Goal: Transaction & Acquisition: Purchase product/service

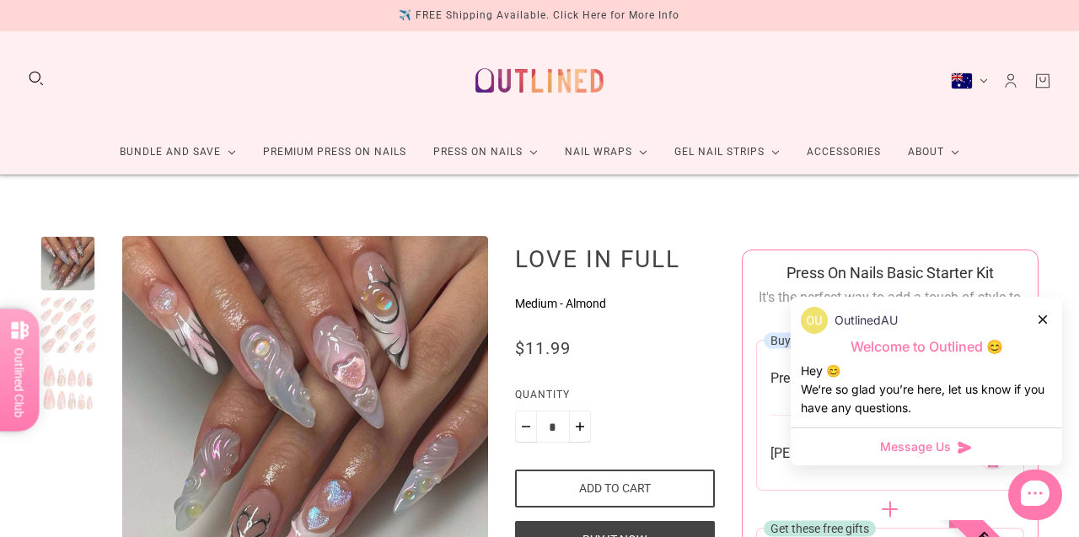
click at [349, 145] on link "Premium Press On Nails" at bounding box center [334, 152] width 170 height 45
click at [342, 150] on link "Premium Press On Nails" at bounding box center [334, 152] width 170 height 45
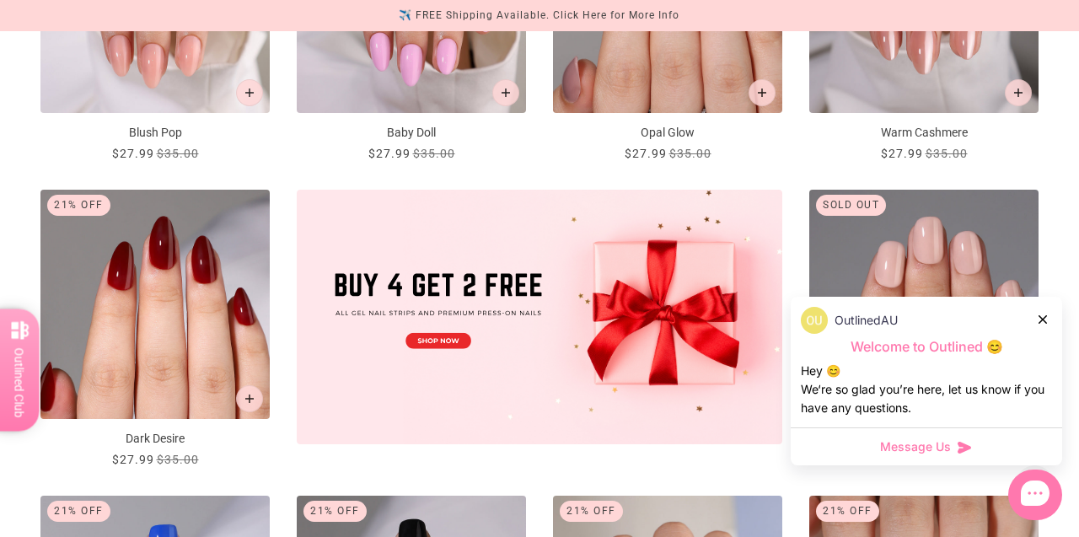
scroll to position [460, 0]
click at [1043, 324] on icon at bounding box center [1042, 319] width 8 height 8
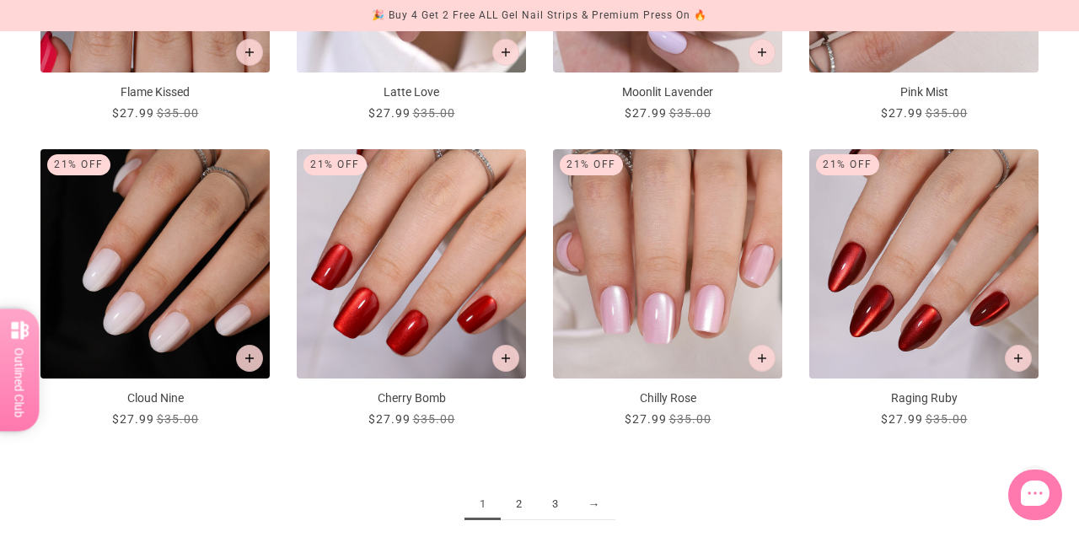
scroll to position [1727, 0]
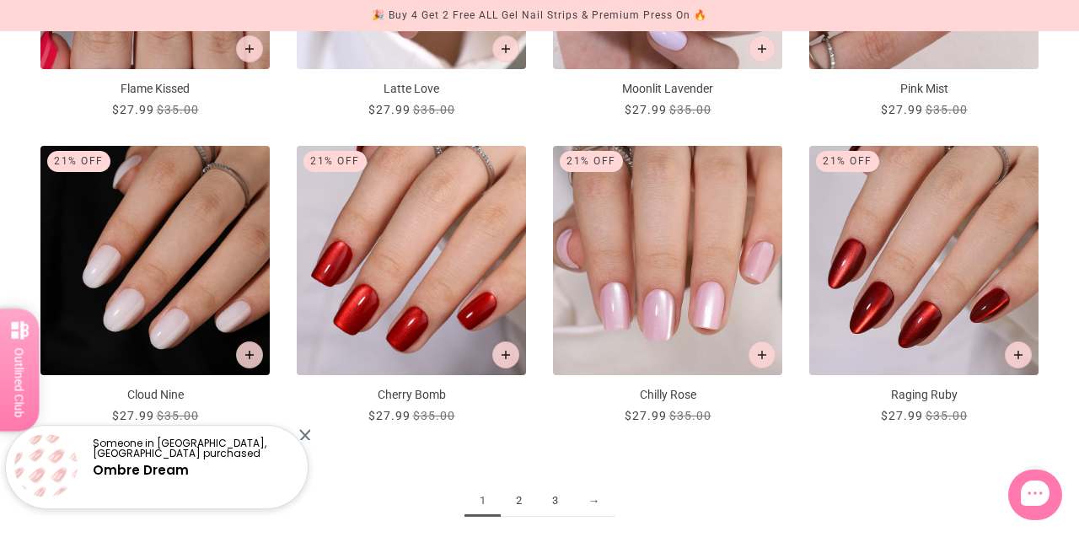
click at [516, 502] on link "2" at bounding box center [519, 500] width 36 height 31
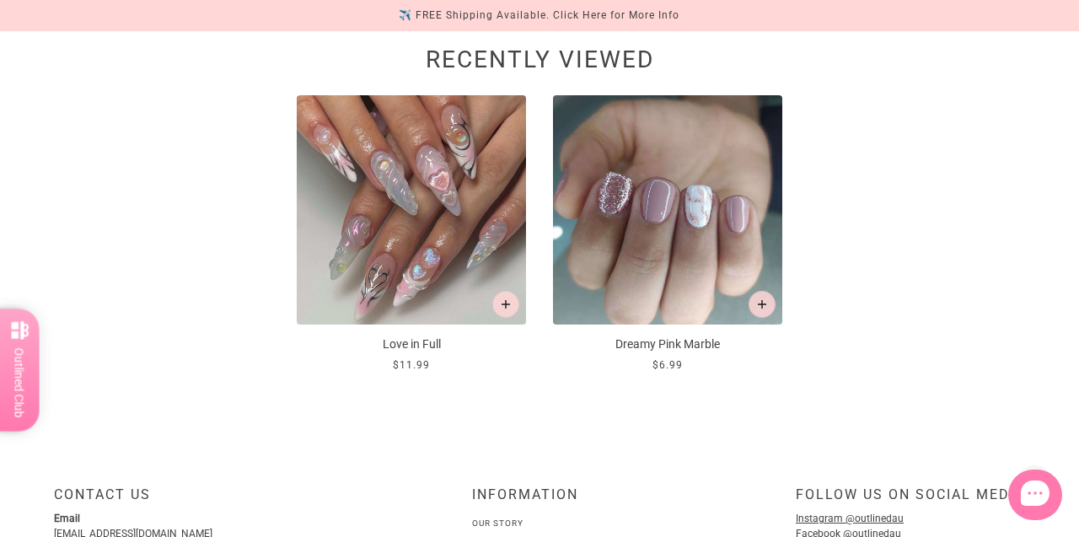
scroll to position [2293, 0]
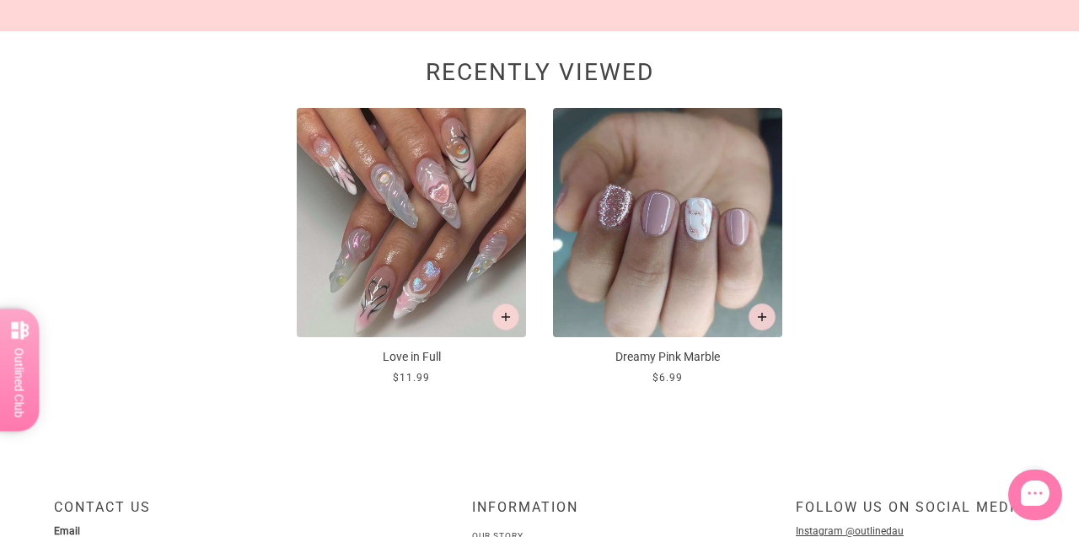
click at [431, 246] on img at bounding box center [411, 222] width 229 height 229
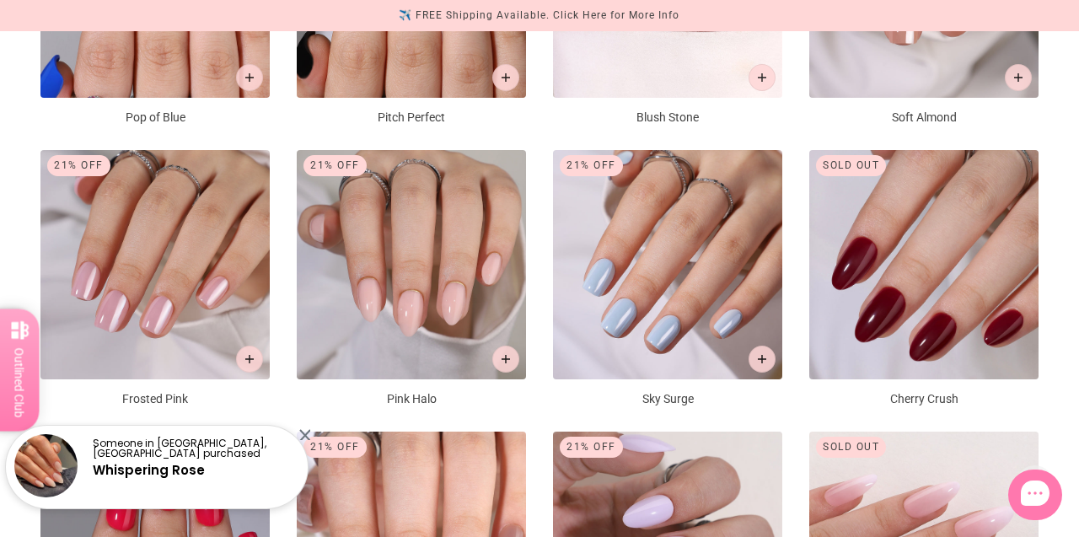
scroll to position [2347, 0]
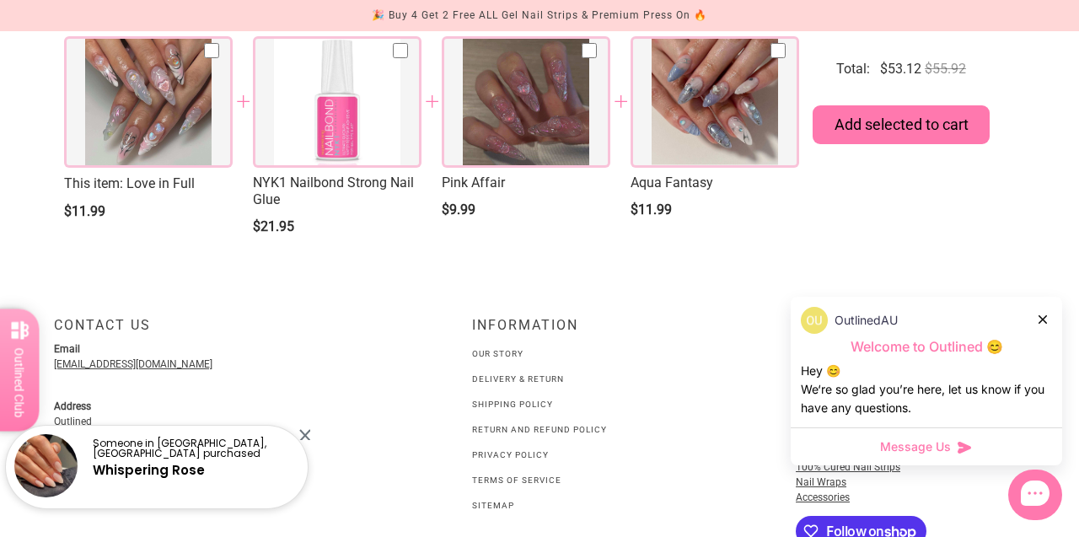
scroll to position [2353, 0]
